Goal: Task Accomplishment & Management: Manage account settings

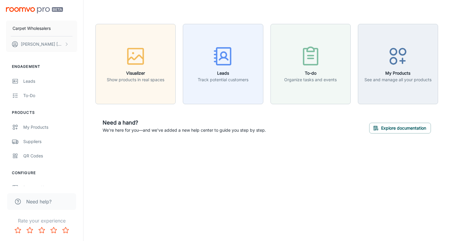
click at [178, 118] on div "Need a hand? We're here for you—and we've added a new help center to guide you …" at bounding box center [267, 125] width 343 height 29
click at [33, 142] on div "Suppliers" at bounding box center [50, 141] width 54 height 7
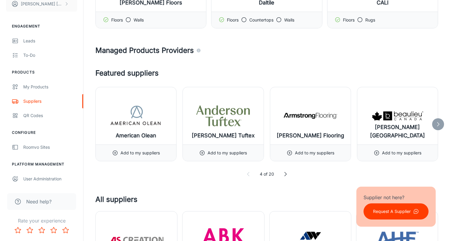
scroll to position [98, 0]
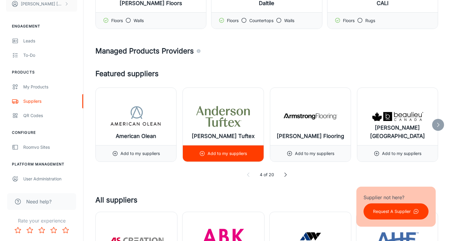
click at [223, 154] on p "Add to my suppliers" at bounding box center [227, 153] width 39 height 7
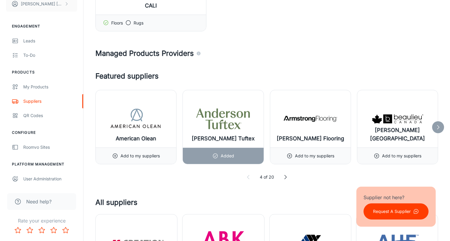
scroll to position [180, 0]
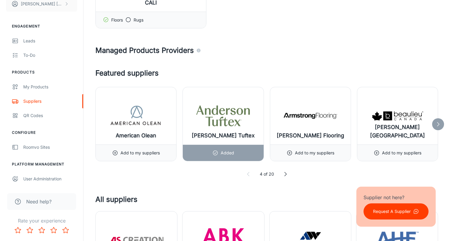
click at [439, 125] on polyline at bounding box center [439, 124] width 2 height 4
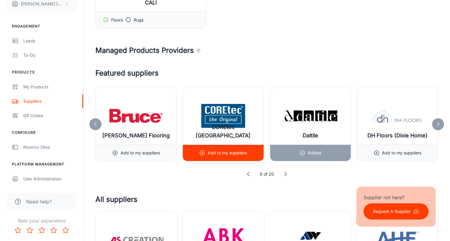
click at [222, 153] on p "Add to my suppliers" at bounding box center [227, 153] width 39 height 7
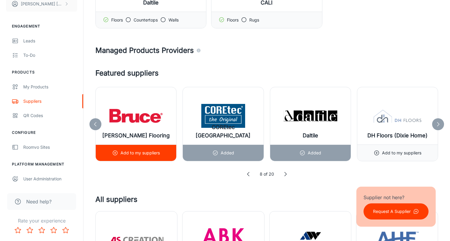
click at [143, 155] on p "Add to my suppliers" at bounding box center [140, 153] width 39 height 7
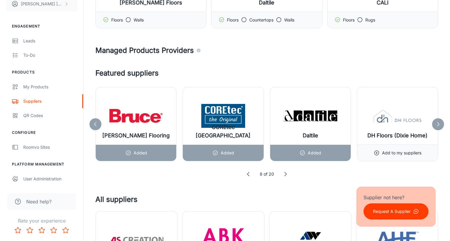
click at [437, 125] on icon at bounding box center [439, 124] width 6 height 6
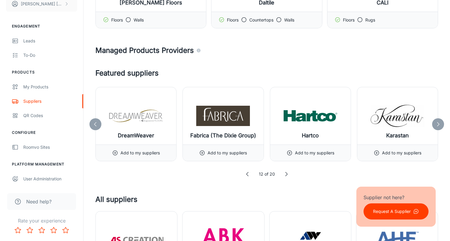
scroll to position [180, 0]
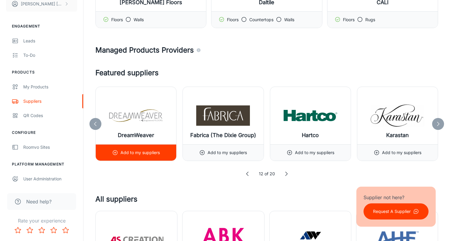
click at [150, 154] on p "Add to my suppliers" at bounding box center [140, 152] width 39 height 7
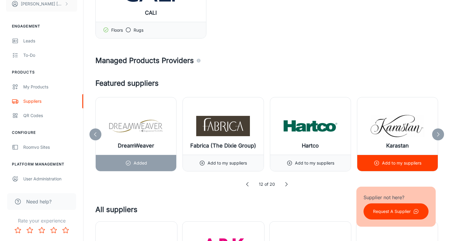
scroll to position [251, 0]
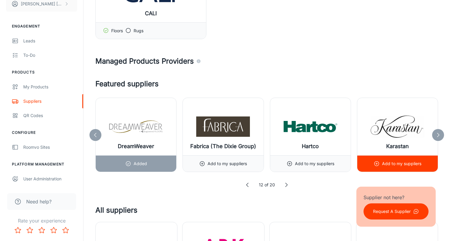
click at [403, 164] on p "Add to my suppliers" at bounding box center [401, 163] width 39 height 7
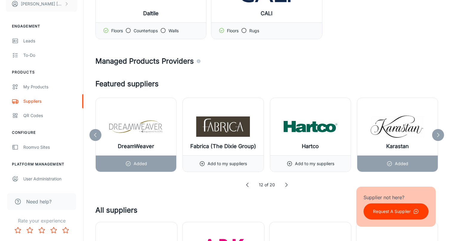
click at [94, 134] on icon at bounding box center [96, 135] width 6 height 6
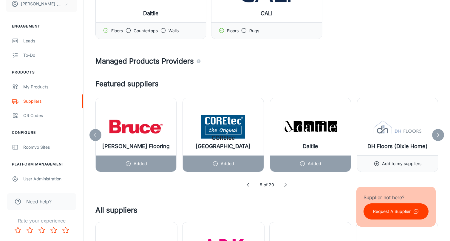
click at [94, 134] on icon at bounding box center [96, 135] width 6 height 6
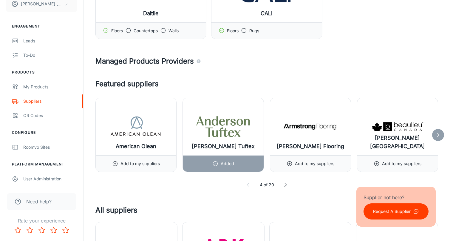
click at [439, 136] on polyline at bounding box center [439, 135] width 2 height 4
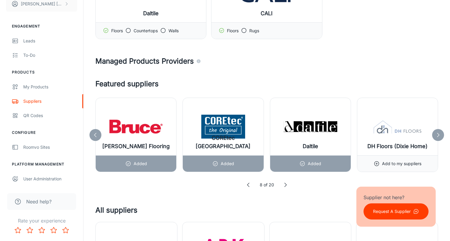
click at [438, 136] on icon at bounding box center [439, 135] width 6 height 6
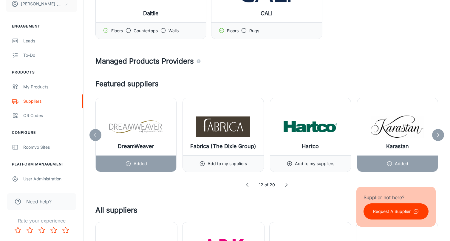
click at [438, 136] on icon at bounding box center [439, 135] width 6 height 6
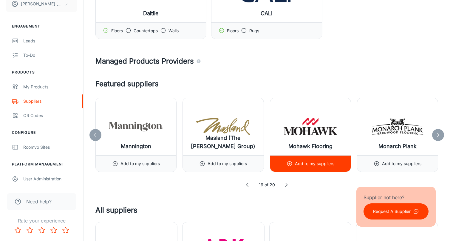
click at [302, 166] on p "Add to my suppliers" at bounding box center [314, 163] width 39 height 7
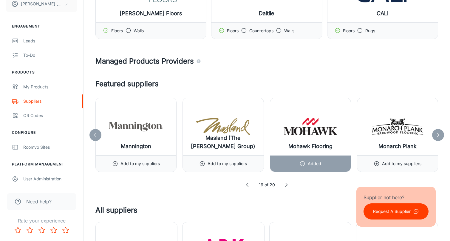
click at [437, 137] on icon at bounding box center [439, 135] width 6 height 6
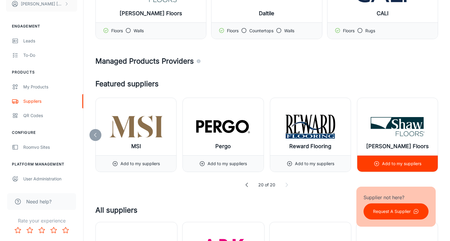
click at [396, 165] on p "Add to my suppliers" at bounding box center [401, 163] width 39 height 7
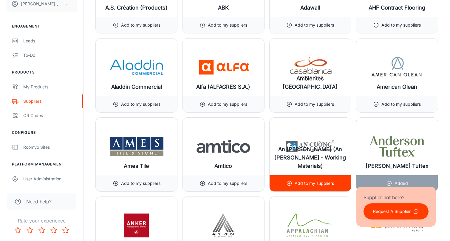
scroll to position [531, 0]
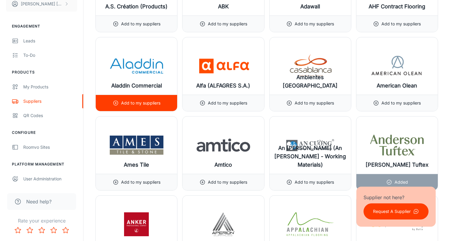
click at [148, 103] on p "Add to my suppliers" at bounding box center [140, 103] width 39 height 7
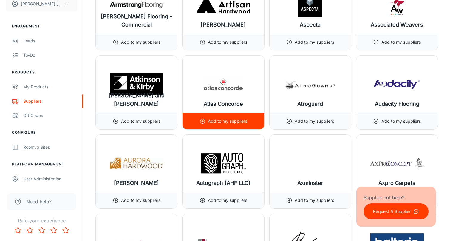
scroll to position [909, 0]
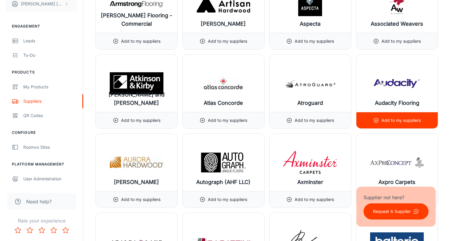
click at [393, 120] on p "Add to my suppliers" at bounding box center [401, 120] width 39 height 7
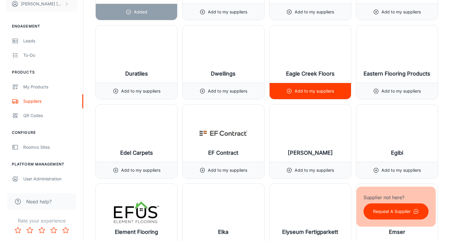
scroll to position [2521, 0]
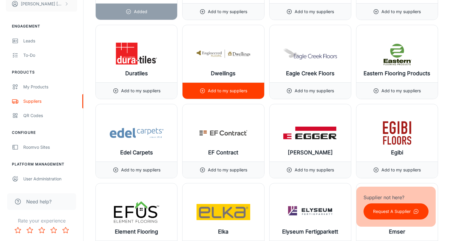
click at [241, 93] on p "Add to my suppliers" at bounding box center [227, 90] width 39 height 7
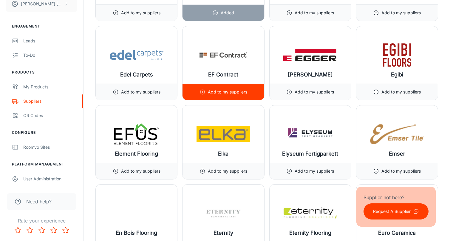
scroll to position [2601, 0]
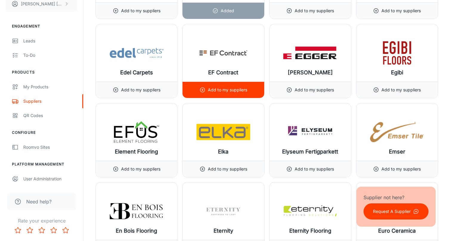
click at [244, 93] on div "Add to my suppliers" at bounding box center [224, 90] width 48 height 16
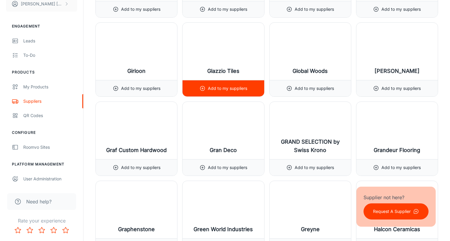
scroll to position [3314, 0]
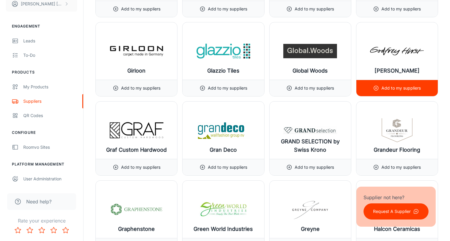
click at [389, 89] on p "Add to my suppliers" at bounding box center [401, 88] width 39 height 7
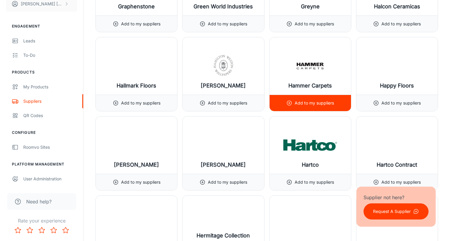
scroll to position [3538, 0]
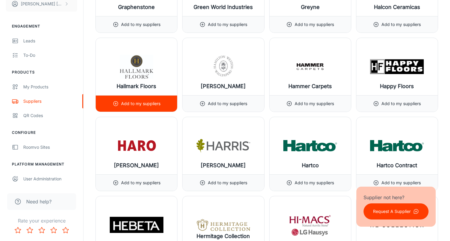
click at [144, 102] on p "Add to my suppliers" at bounding box center [140, 103] width 39 height 7
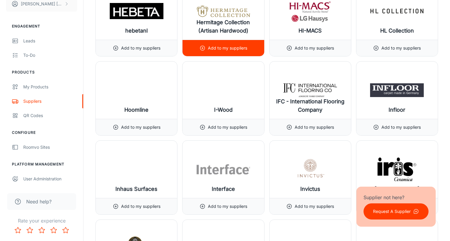
scroll to position [3752, 0]
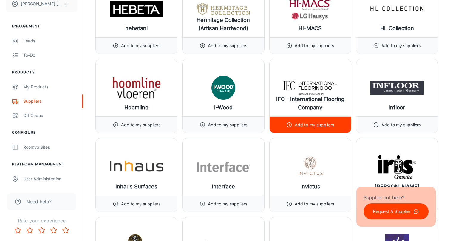
click at [302, 126] on p "Add to my suppliers" at bounding box center [314, 124] width 39 height 7
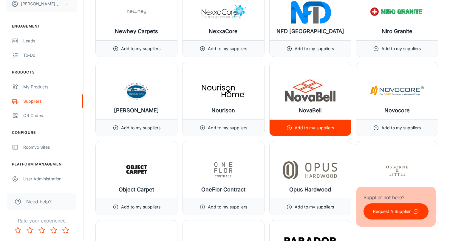
scroll to position [5332, 0]
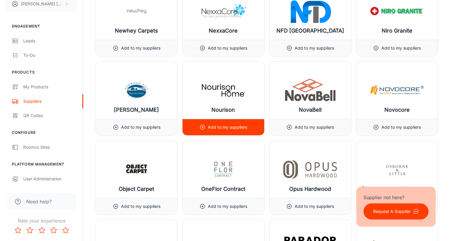
click at [236, 132] on div "Add to my suppliers" at bounding box center [224, 127] width 48 height 16
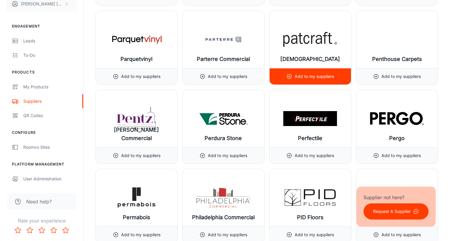
scroll to position [5621, 0]
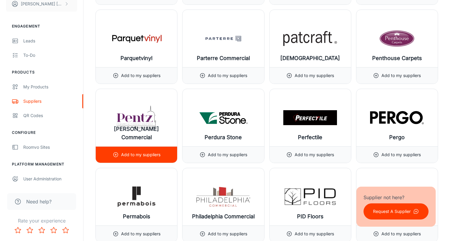
click at [159, 154] on p "Add to my suppliers" at bounding box center [140, 154] width 39 height 7
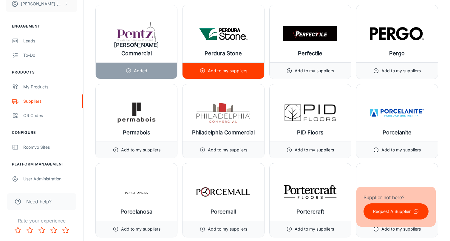
scroll to position [5706, 0]
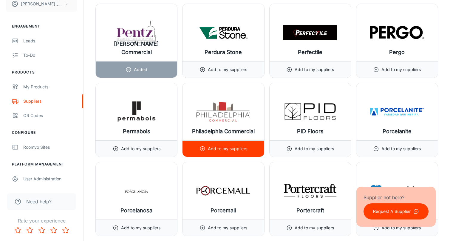
click at [235, 149] on p "Add to my suppliers" at bounding box center [227, 148] width 39 height 7
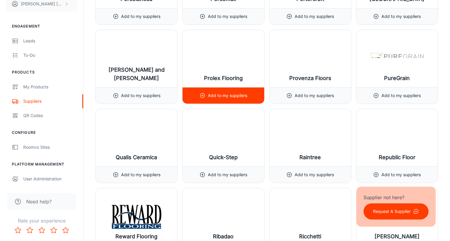
scroll to position [5920, 0]
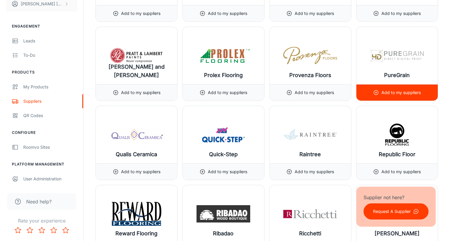
click at [408, 93] on p "Add to my suppliers" at bounding box center [401, 92] width 39 height 7
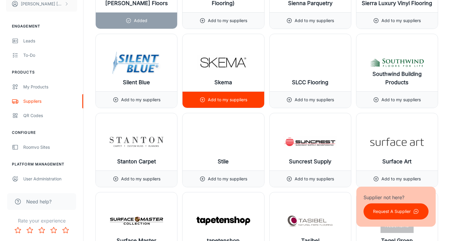
scroll to position [6389, 0]
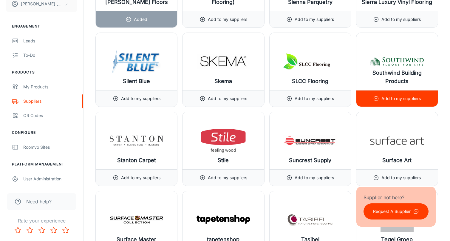
click at [406, 99] on p "Add to my suppliers" at bounding box center [401, 98] width 39 height 7
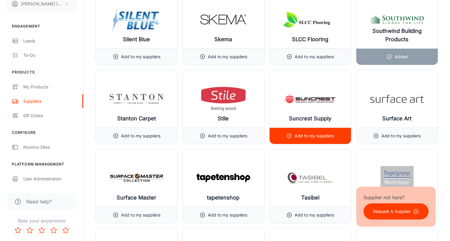
scroll to position [6432, 0]
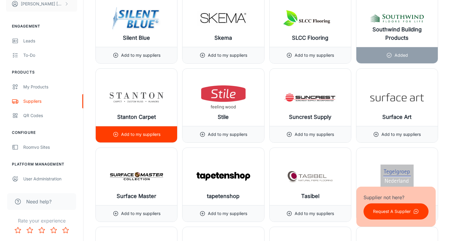
click at [144, 135] on p "Add to my suppliers" at bounding box center [140, 134] width 39 height 7
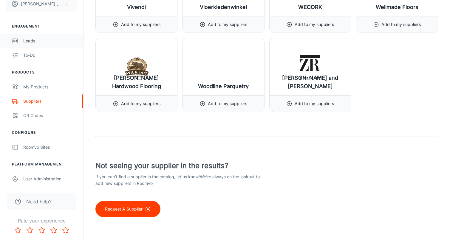
scroll to position [0, 0]
